Goal: Task Accomplishment & Management: Manage account settings

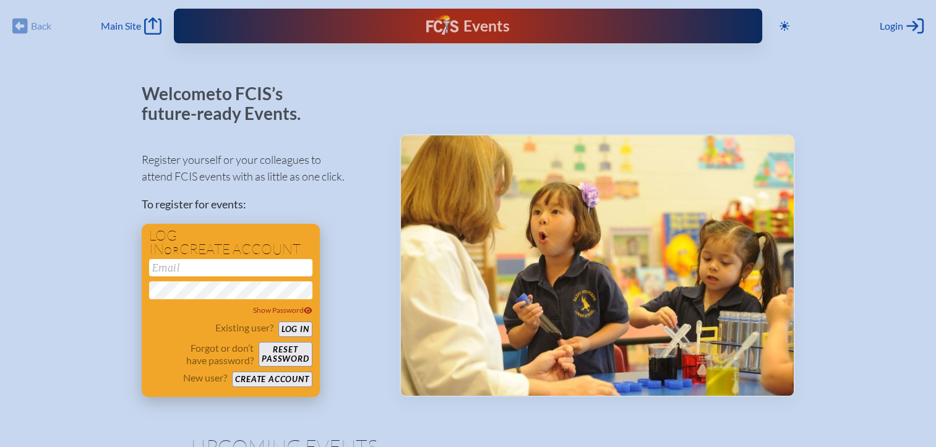
type input "[EMAIL_ADDRESS][DOMAIN_NAME]"
click at [287, 332] on button "Log in" at bounding box center [295, 329] width 34 height 15
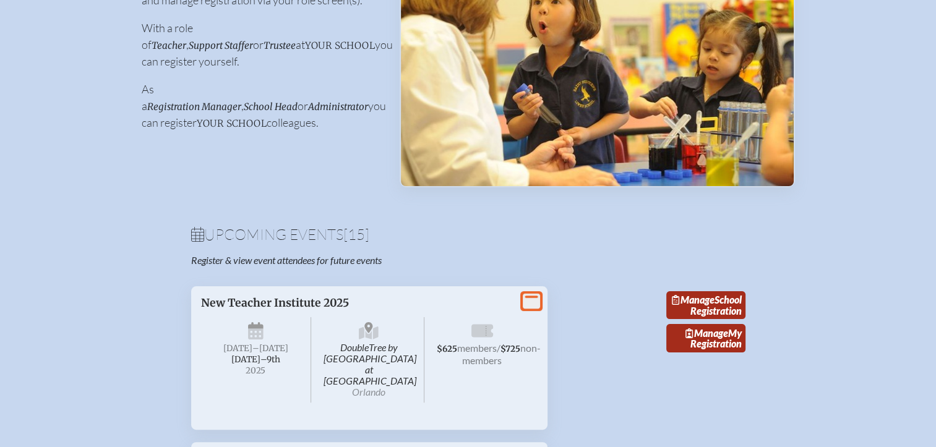
scroll to position [215, 0]
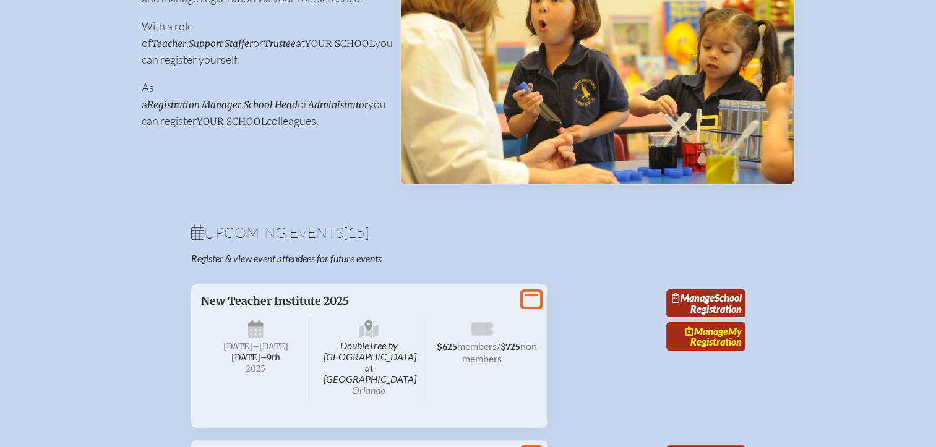
click at [712, 337] on span "Manage" at bounding box center [707, 331] width 43 height 12
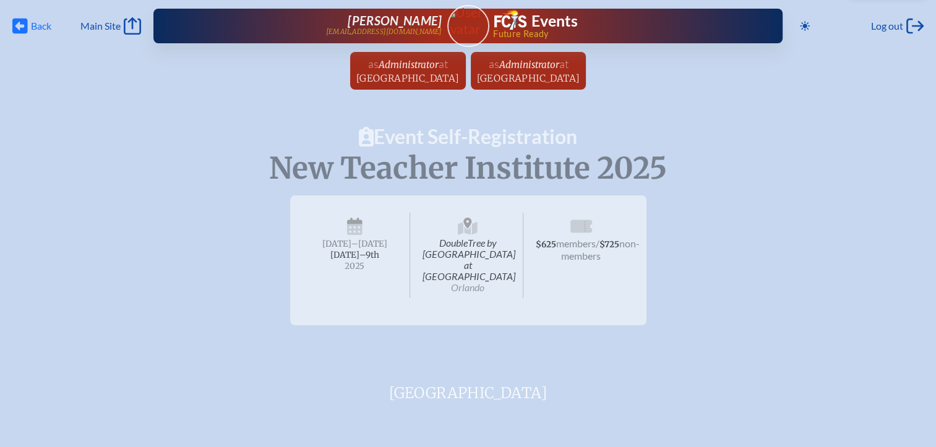
click at [42, 25] on span "Back" at bounding box center [41, 26] width 20 height 12
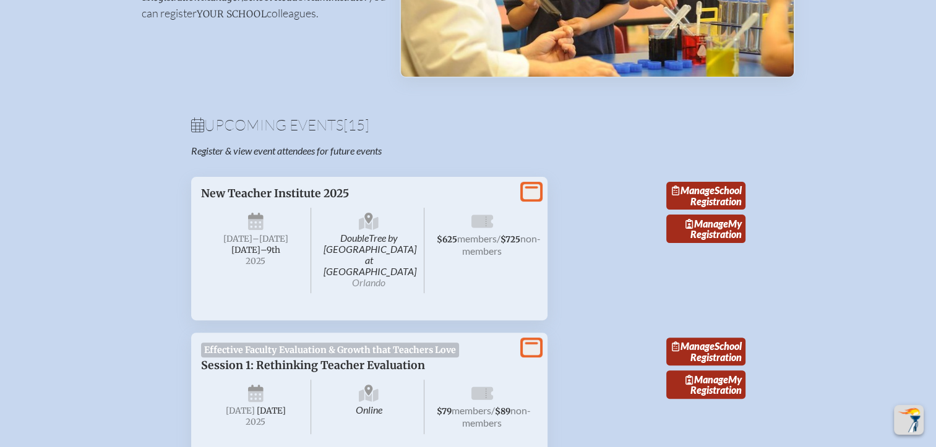
scroll to position [330, 0]
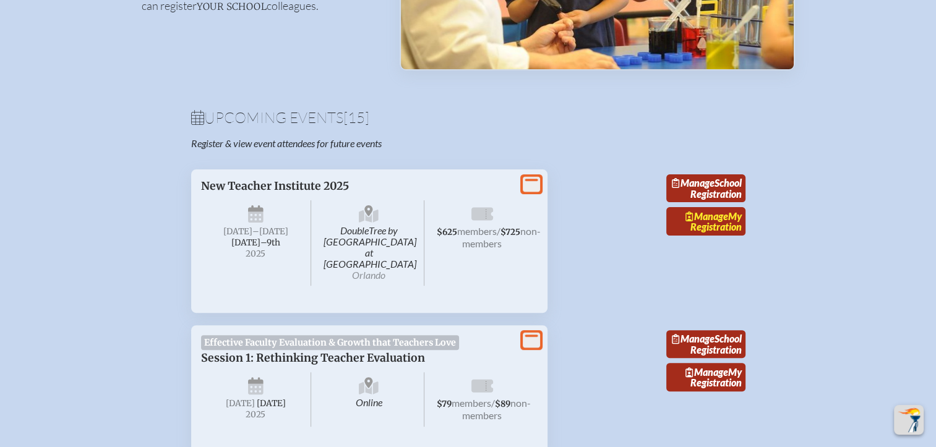
click at [713, 222] on span "Manage" at bounding box center [707, 216] width 43 height 12
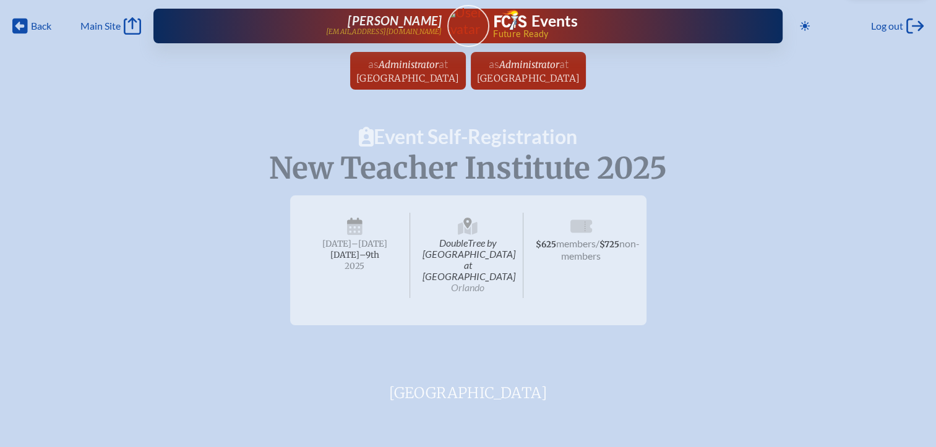
click at [549, 264] on span "$625 members / $725 non-members" at bounding box center [581, 255] width 111 height 85
drag, startPoint x: 551, startPoint y: 264, endPoint x: 547, endPoint y: 286, distance: 22.0
click at [547, 286] on span "$625 members / $725 non-members" at bounding box center [581, 255] width 111 height 85
click at [39, 25] on span "Back" at bounding box center [41, 26] width 20 height 12
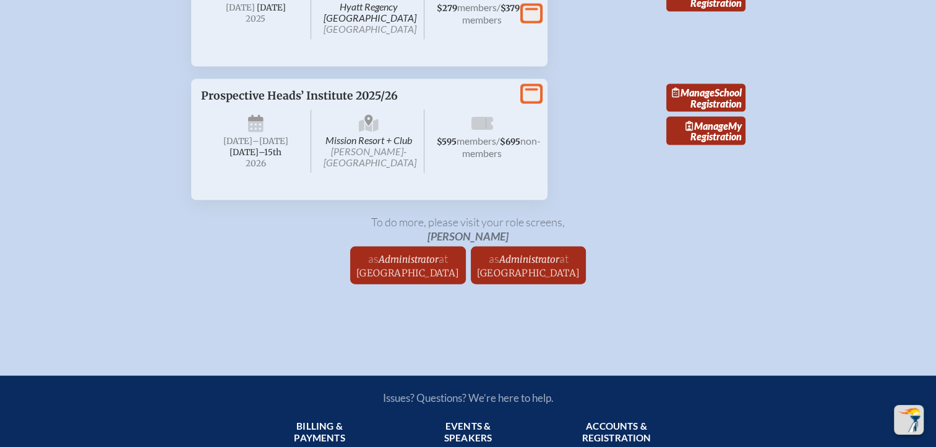
scroll to position [2659, 0]
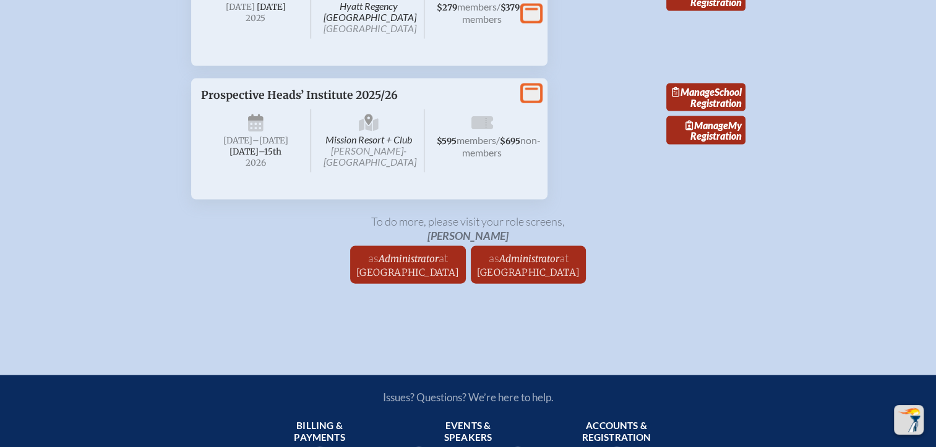
click at [533, 101] on icon at bounding box center [531, 92] width 17 height 15
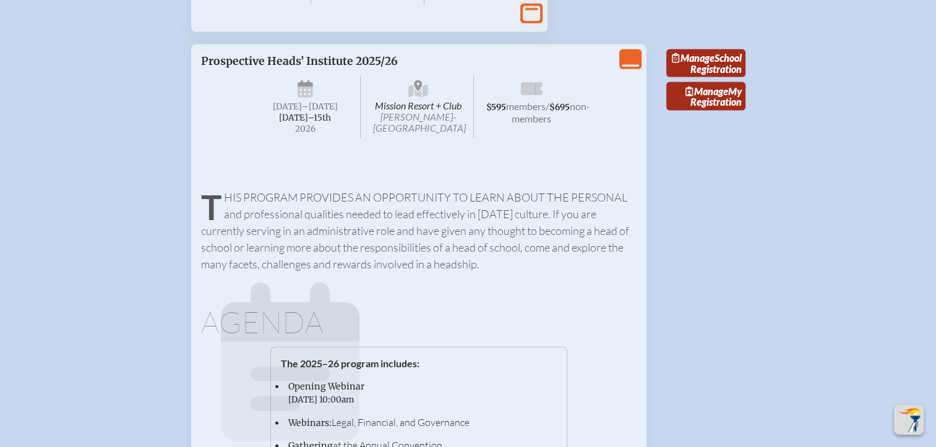
scroll to position [2693, 0]
click at [559, 278] on div "View Less Prospective Heads’ Institute 2025/26 Mission Resort + Club Howey-in-t…" at bounding box center [418, 448] width 455 height 807
click at [713, 97] on span "Manage" at bounding box center [707, 91] width 43 height 12
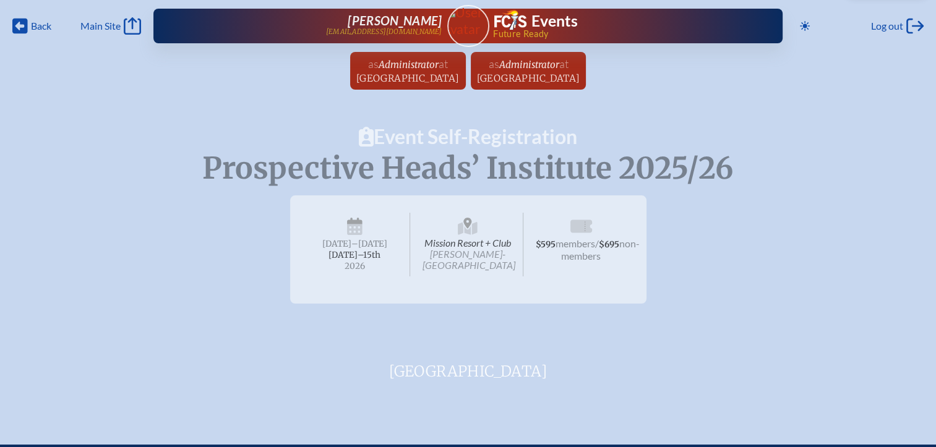
click at [514, 284] on span at bounding box center [468, 288] width 337 height 12
drag, startPoint x: 419, startPoint y: 74, endPoint x: 337, endPoint y: 119, distance: 94.2
click at [337, 119] on div "Back Back Main Site Main Site Toggle to Dark Mode Log out Log out Melinda Radem…" at bounding box center [468, 202] width 936 height 405
click at [361, 73] on span "[GEOGRAPHIC_DATA]" at bounding box center [407, 78] width 103 height 12
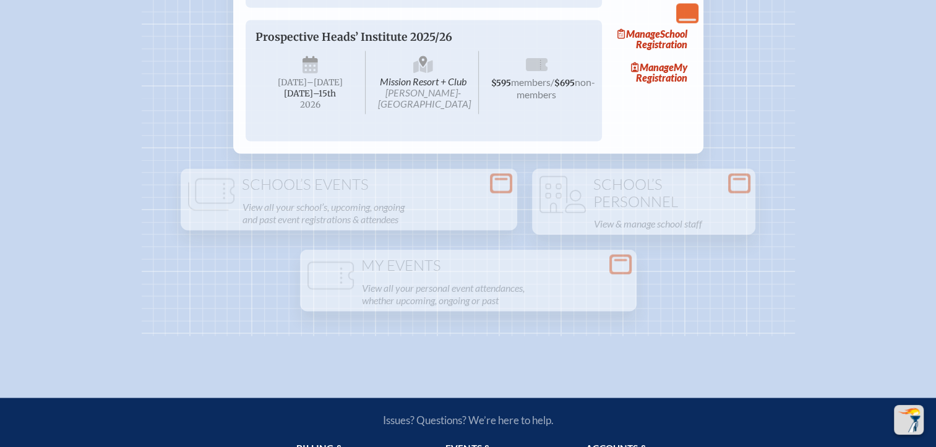
scroll to position [2458, 0]
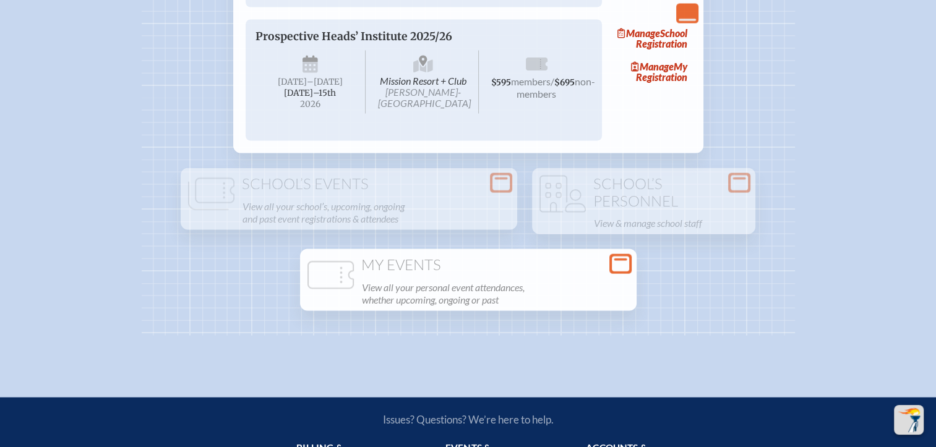
click at [453, 309] on p "View all your personal event attendances, whether upcoming, ongoing or past" at bounding box center [495, 294] width 267 height 30
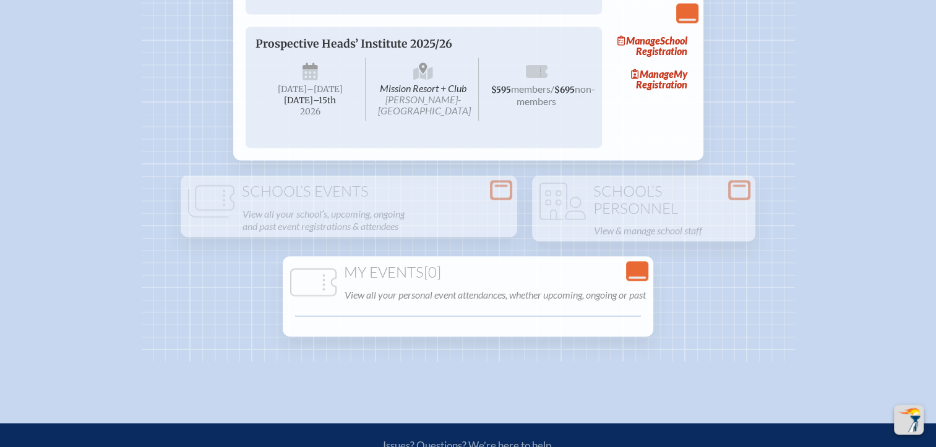
scroll to position [2485, 0]
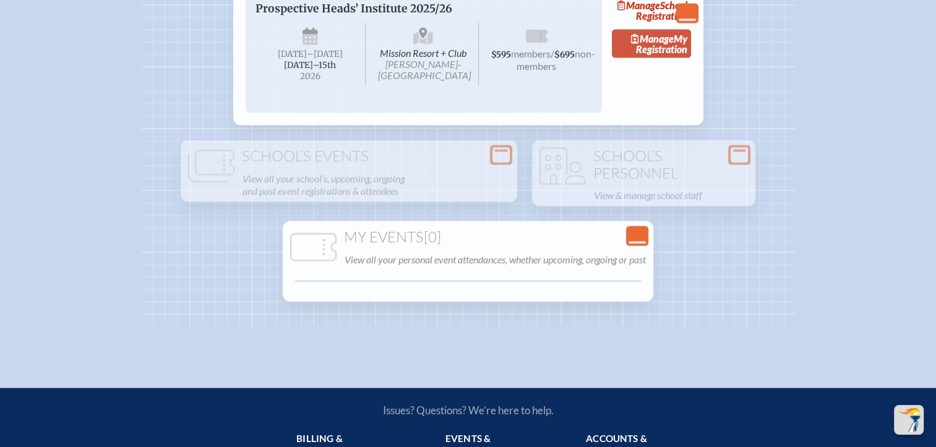
click at [652, 58] on link "Manage My Registration" at bounding box center [651, 44] width 79 height 28
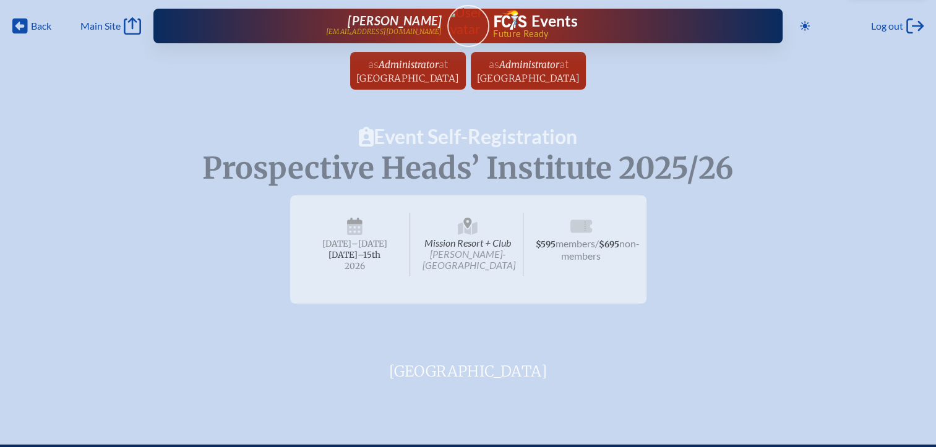
click at [474, 233] on icon at bounding box center [468, 228] width 20 height 13
click at [344, 256] on span "[DATE]–⁠15th" at bounding box center [355, 255] width 52 height 11
click at [89, 26] on span "Main Site" at bounding box center [100, 26] width 40 height 12
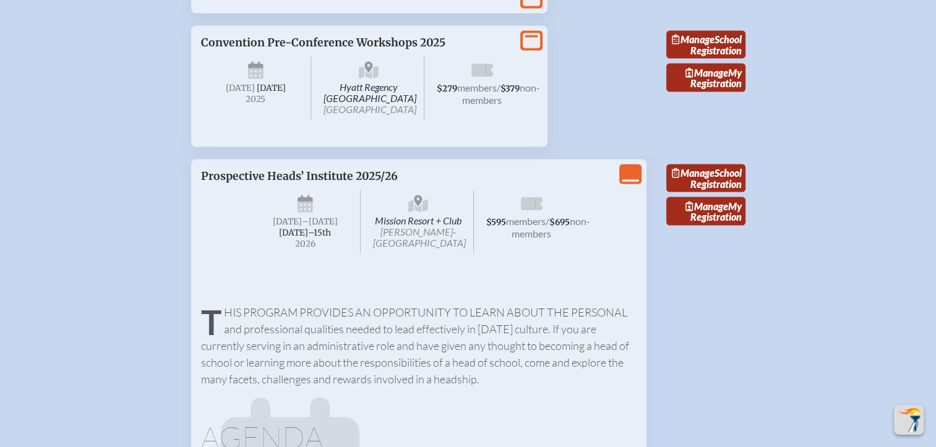
scroll to position [2612, 9]
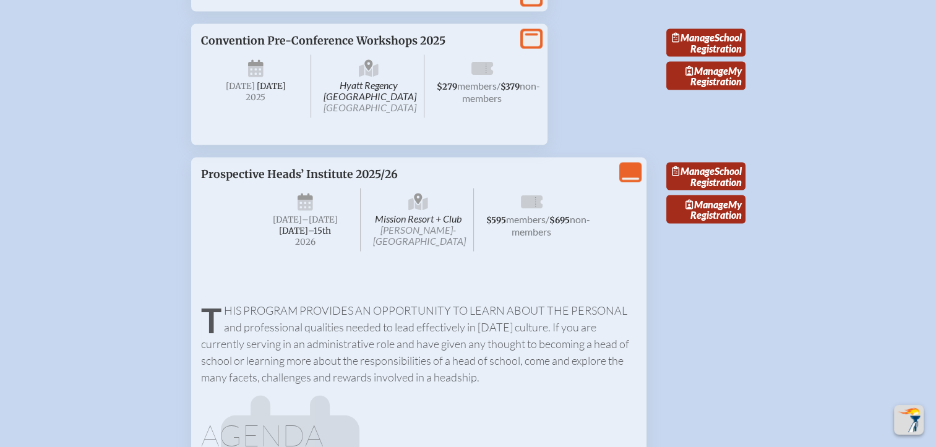
click at [622, 181] on icon "View Less" at bounding box center [630, 172] width 17 height 17
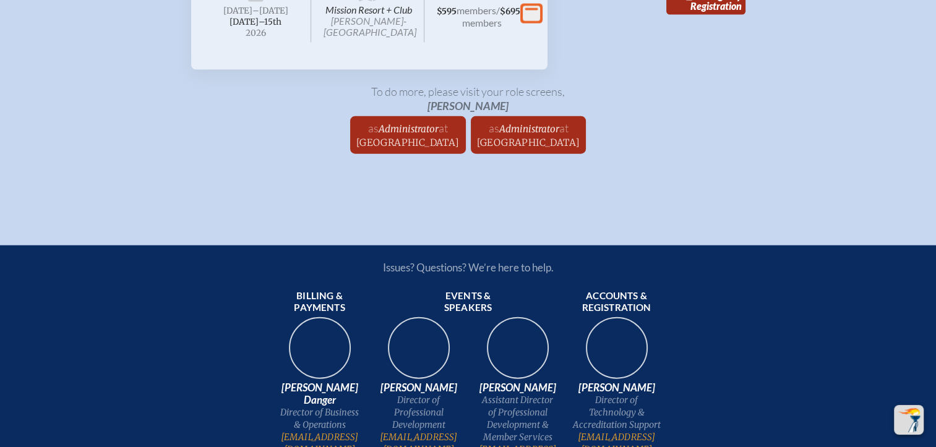
scroll to position [2819, 2]
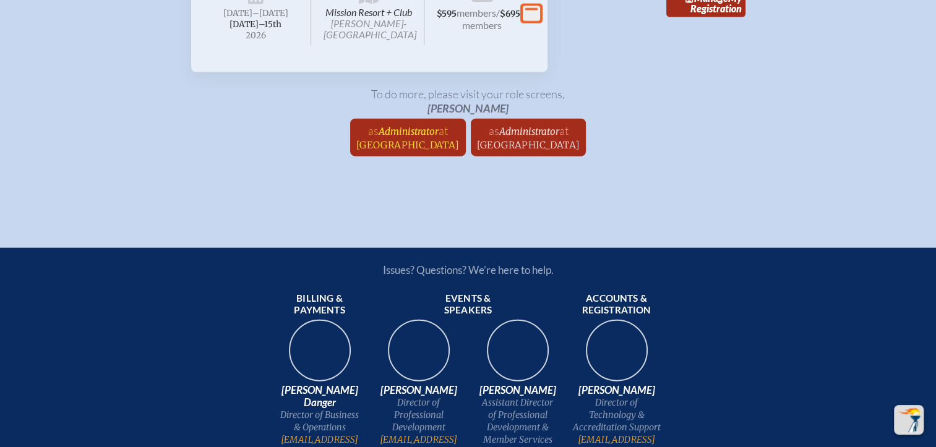
click at [417, 151] on span "[GEOGRAPHIC_DATA]" at bounding box center [407, 145] width 103 height 12
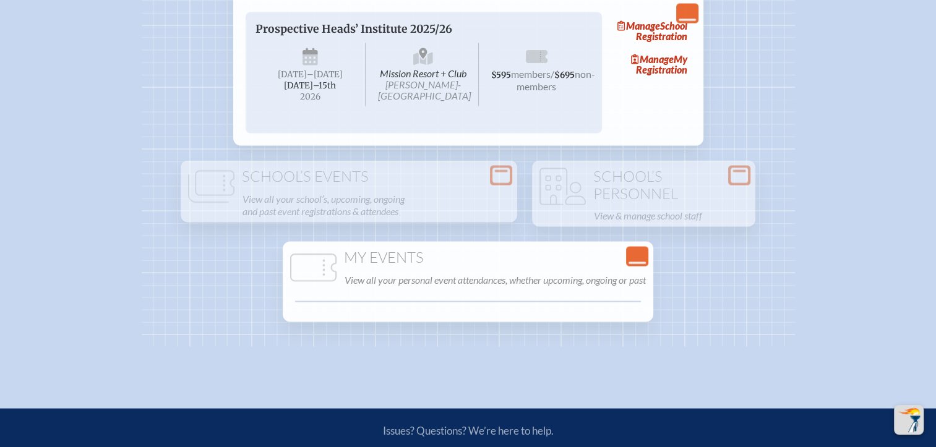
scroll to position [2465, 0]
click at [678, 46] on link "Manage School Registration" at bounding box center [651, 31] width 79 height 28
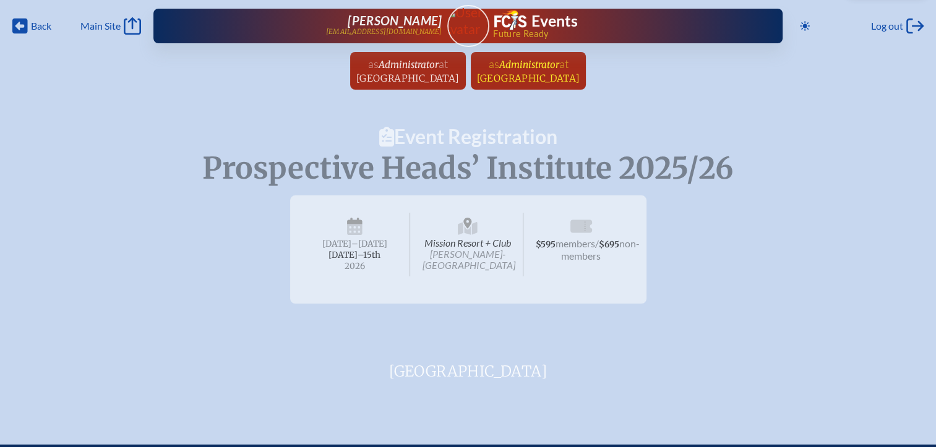
click at [559, 68] on span "Administrator" at bounding box center [529, 65] width 60 height 12
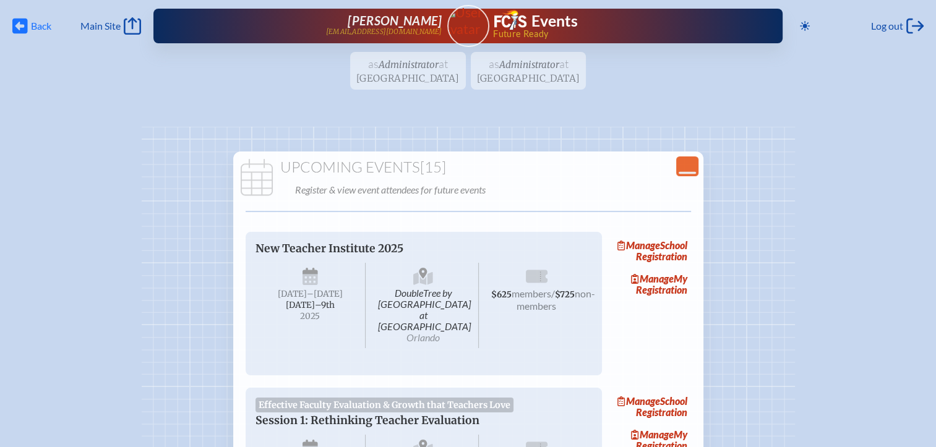
click at [31, 28] on span "Back" at bounding box center [41, 26] width 20 height 12
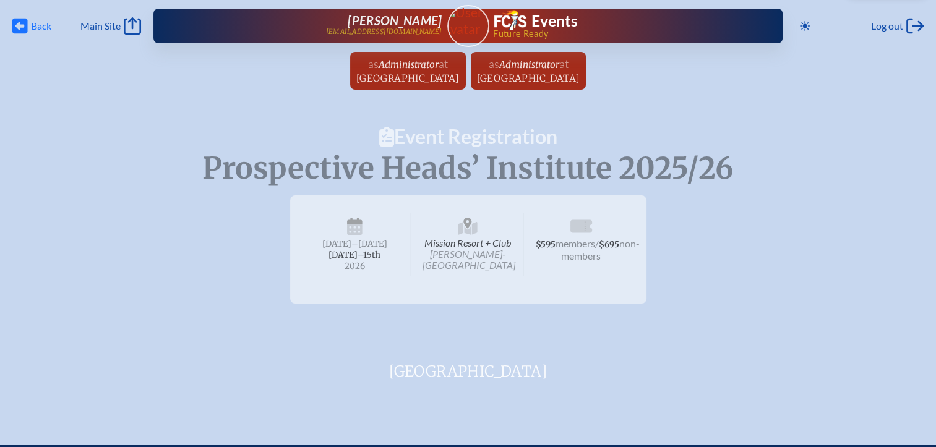
click at [31, 28] on span "Back" at bounding box center [41, 26] width 20 height 12
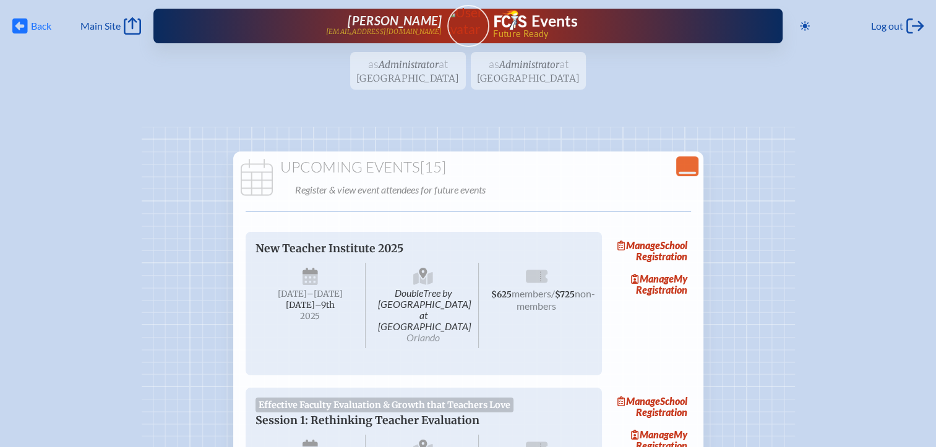
scroll to position [2465, 0]
